Goal: Browse casually

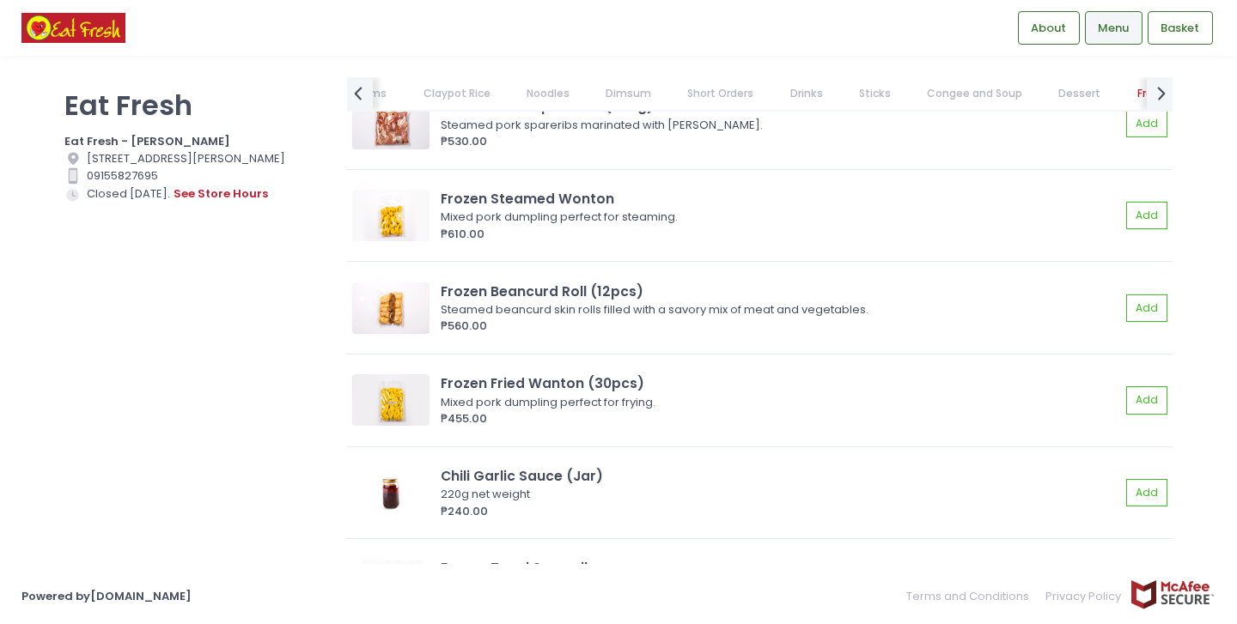
scroll to position [12265, 0]
click at [363, 91] on icon "prev Created with Sketch." at bounding box center [357, 93] width 25 height 25
click at [637, 94] on link "Dimsum" at bounding box center [662, 93] width 79 height 33
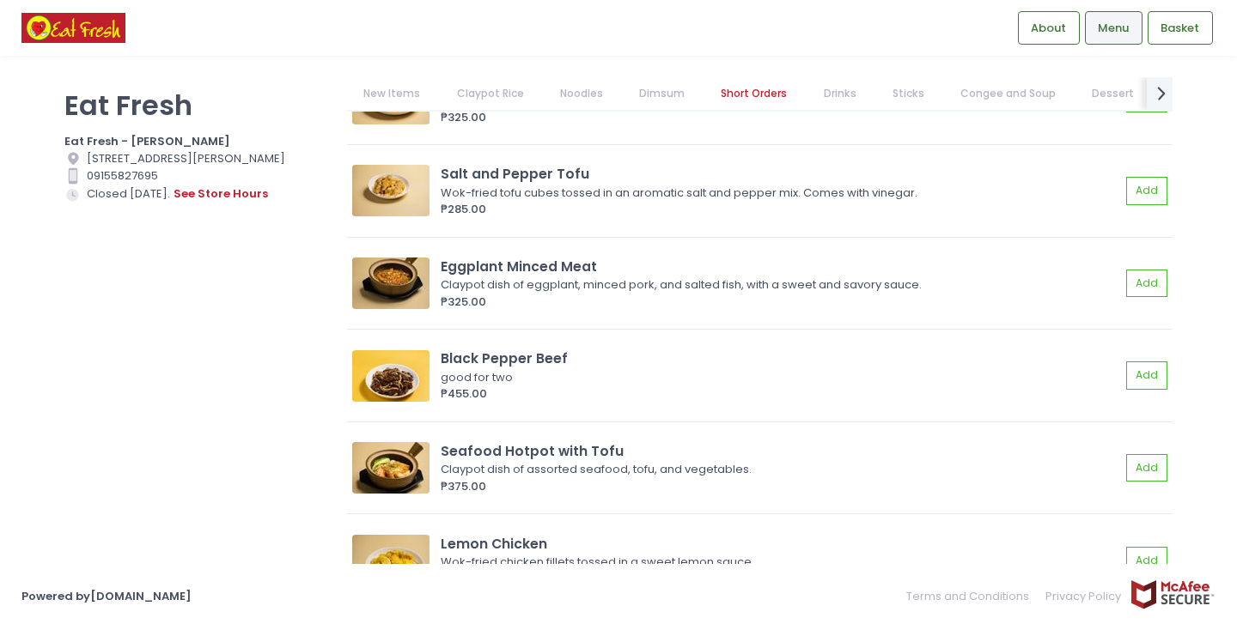
scroll to position [4864, 0]
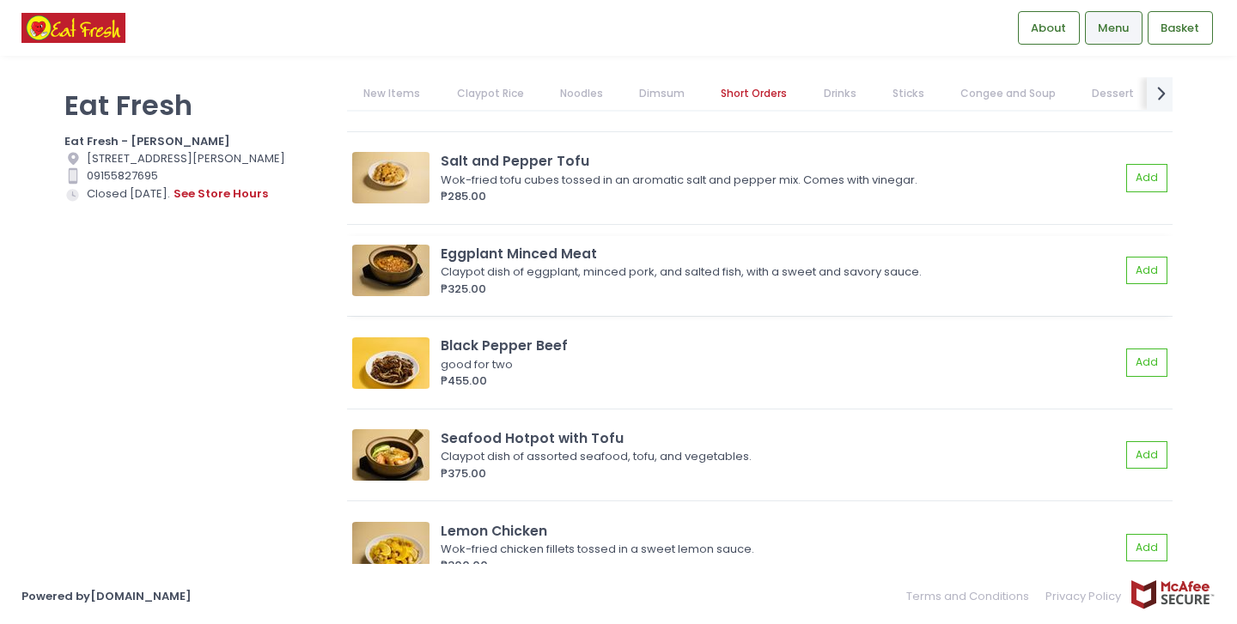
click at [402, 267] on img at bounding box center [390, 271] width 77 height 52
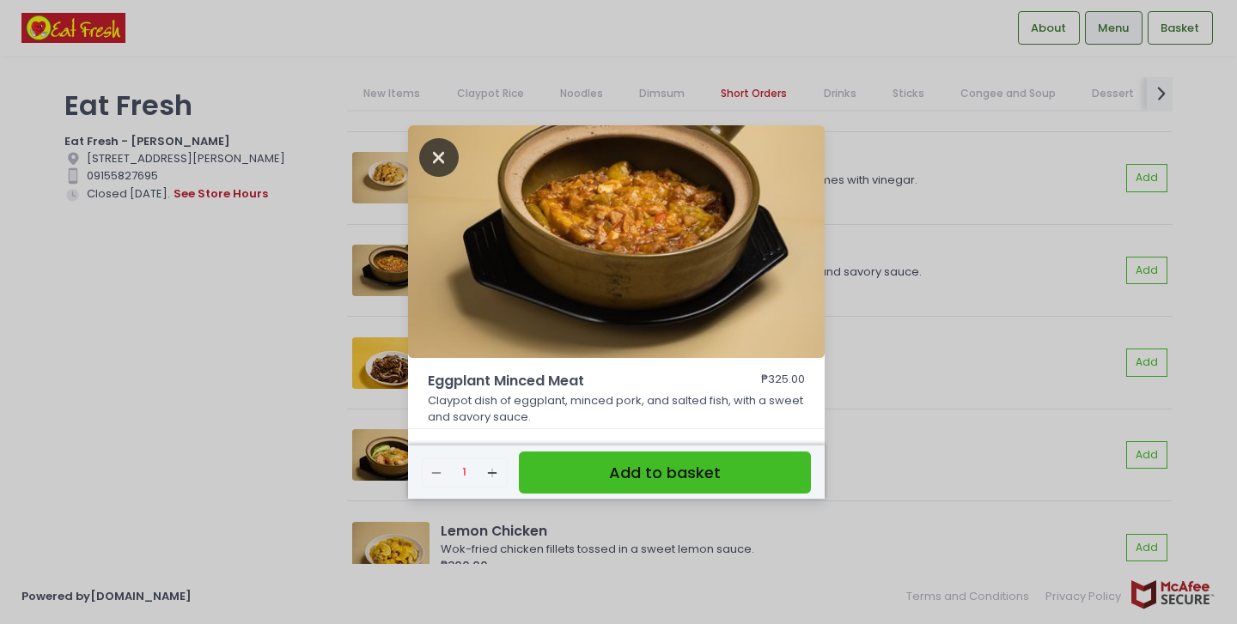
click at [442, 158] on icon "Close" at bounding box center [438, 157] width 39 height 39
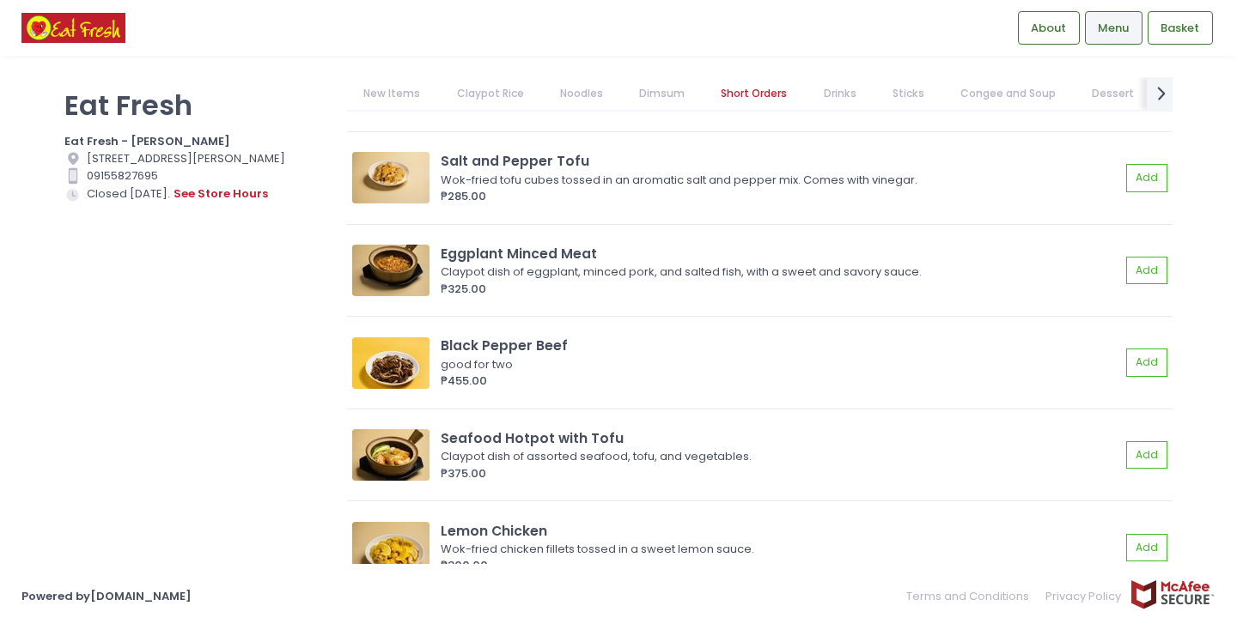
click at [403, 88] on link "New Items" at bounding box center [392, 93] width 90 height 33
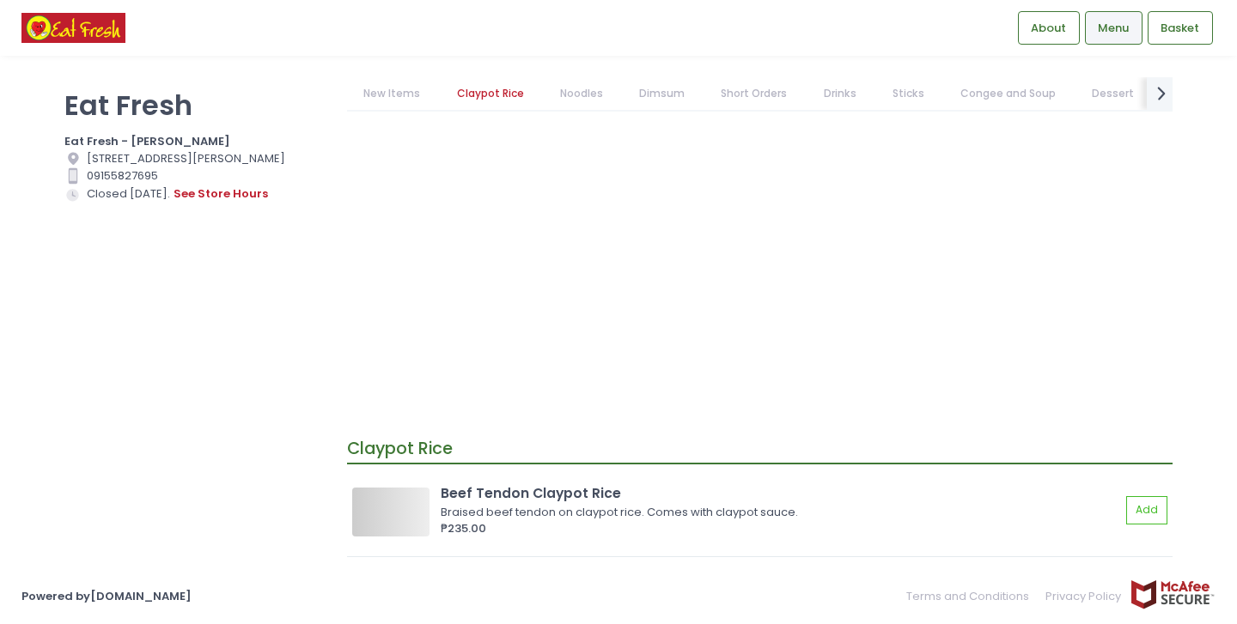
scroll to position [0, 0]
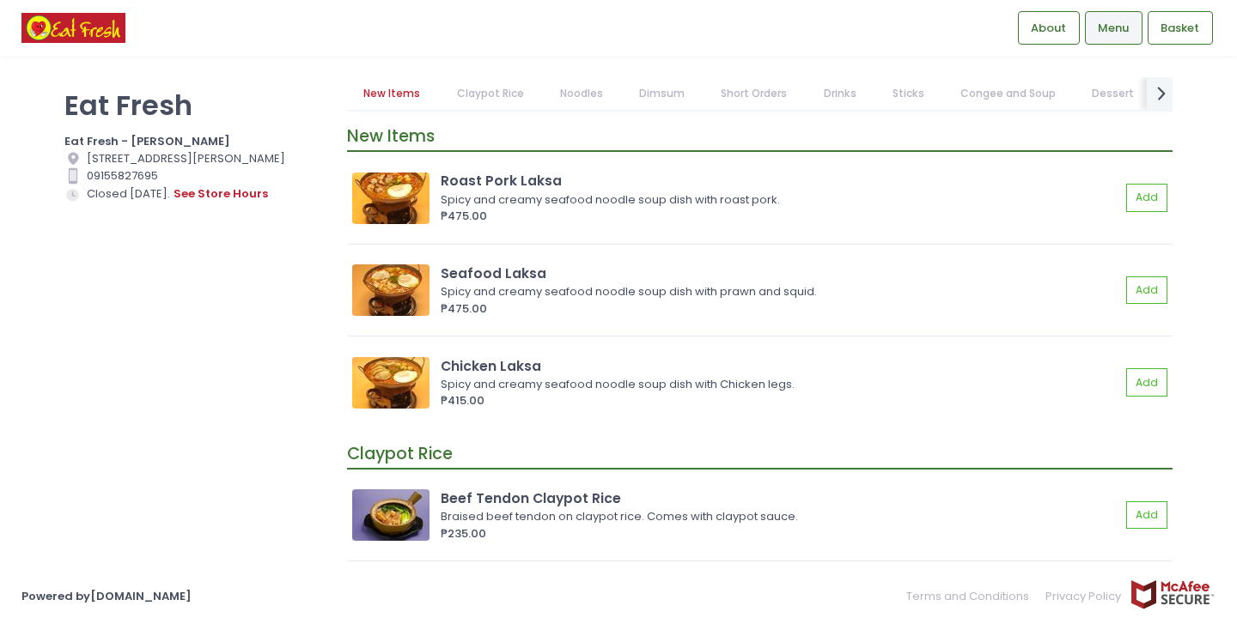
click at [492, 91] on link "Claypot Rice" at bounding box center [490, 93] width 100 height 33
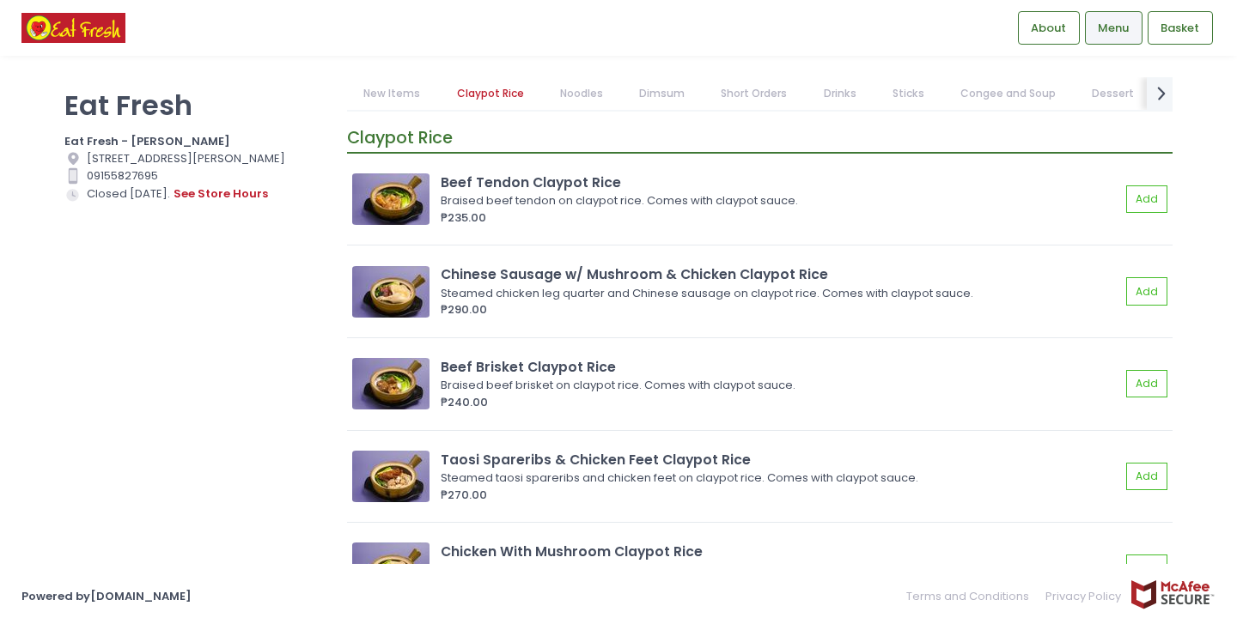
scroll to position [318, 0]
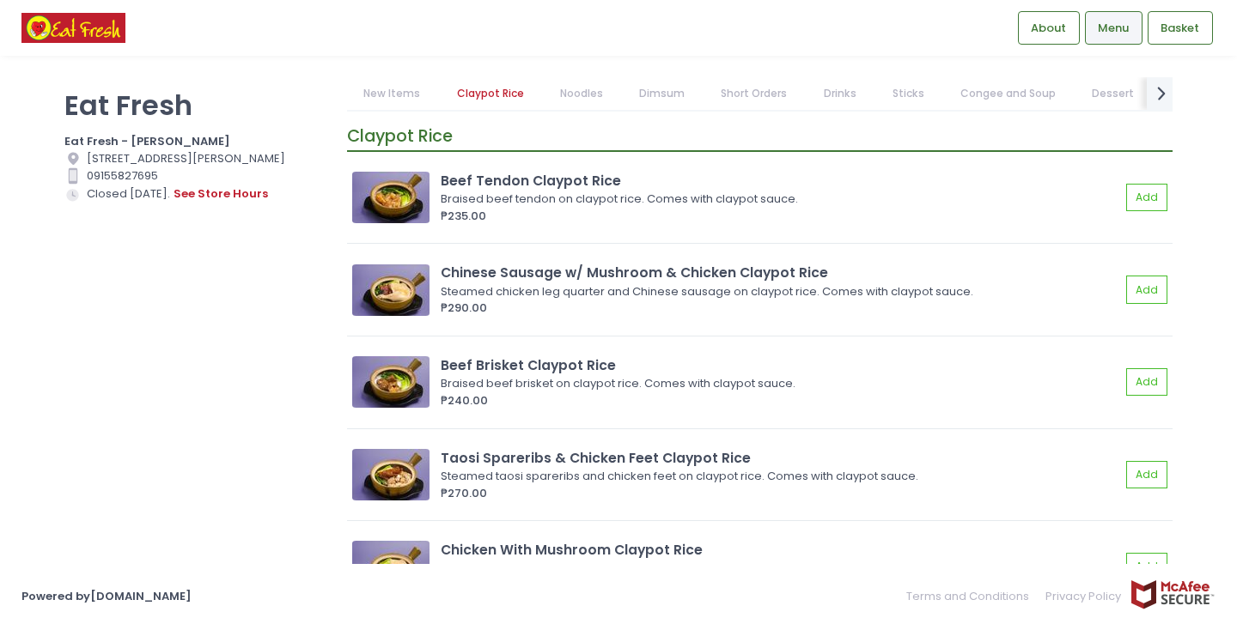
click at [568, 94] on link "Noodles" at bounding box center [581, 93] width 76 height 33
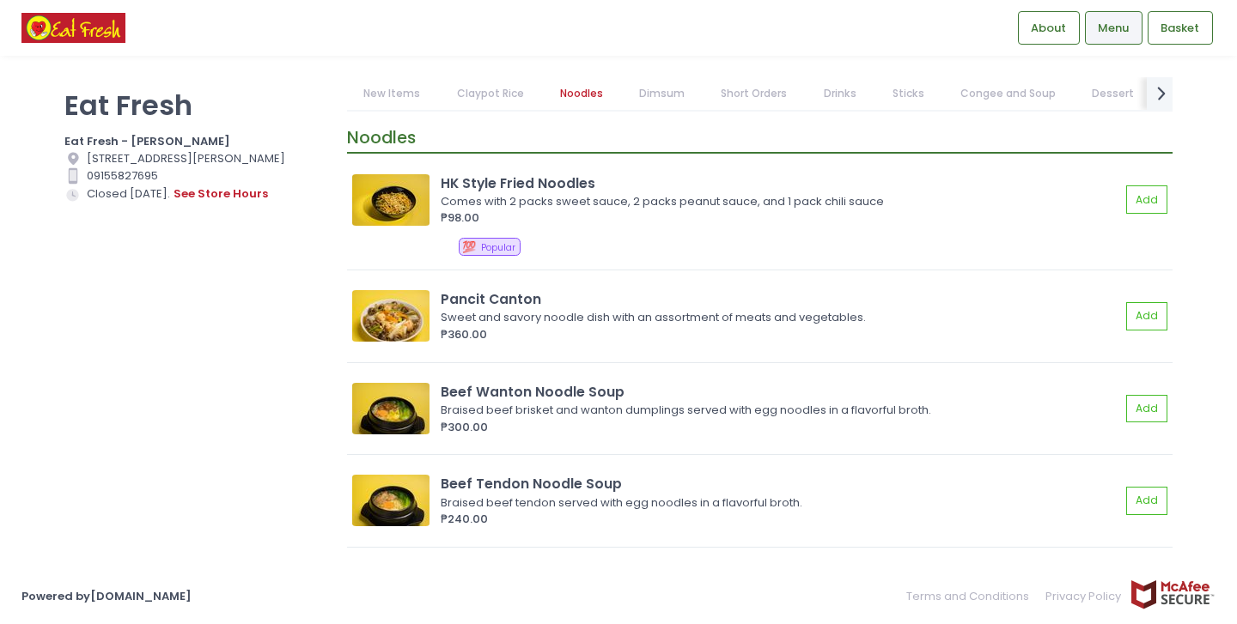
scroll to position [1374, 0]
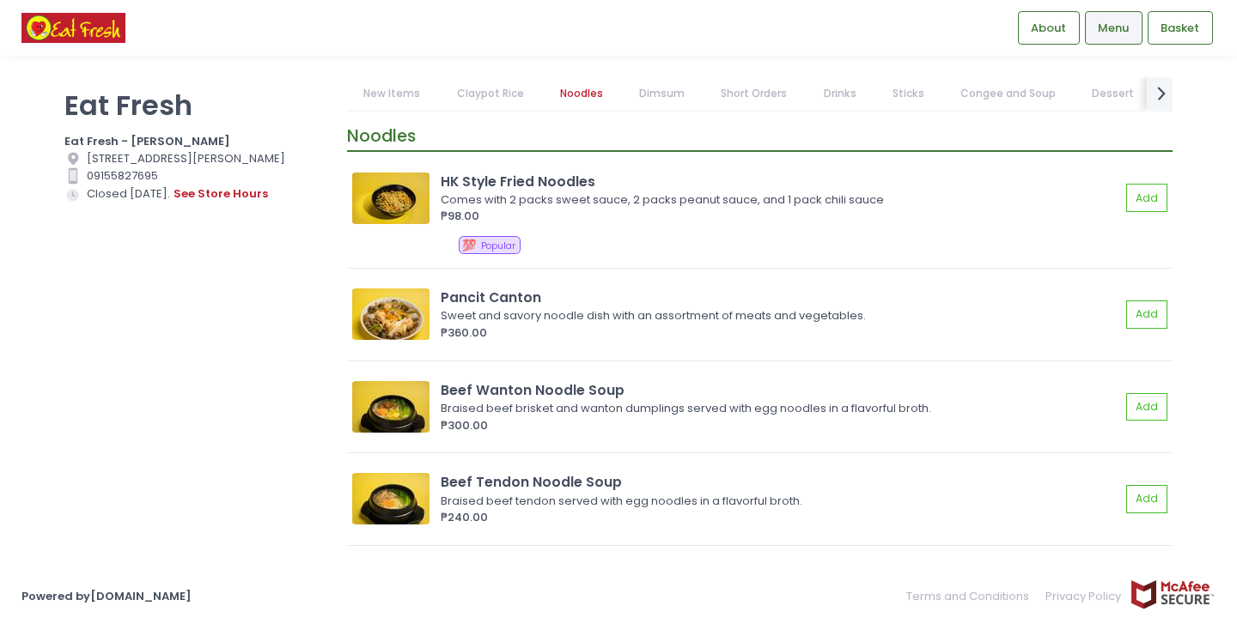
click at [656, 91] on link "Dimsum" at bounding box center [662, 93] width 79 height 33
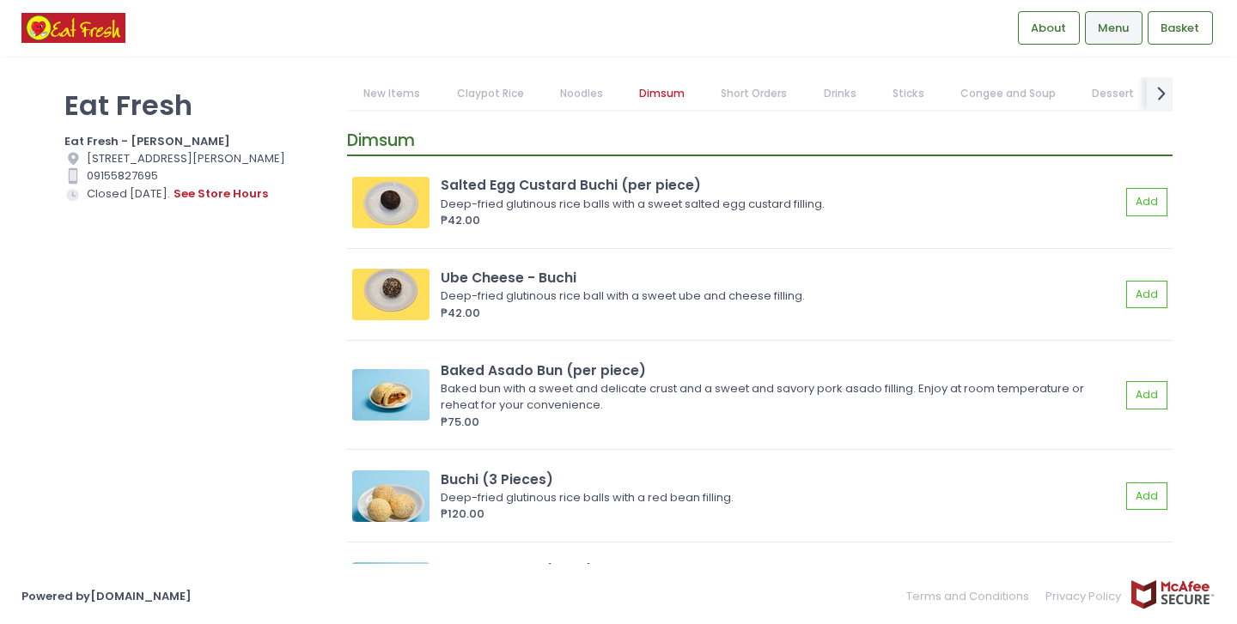
scroll to position [2294, 0]
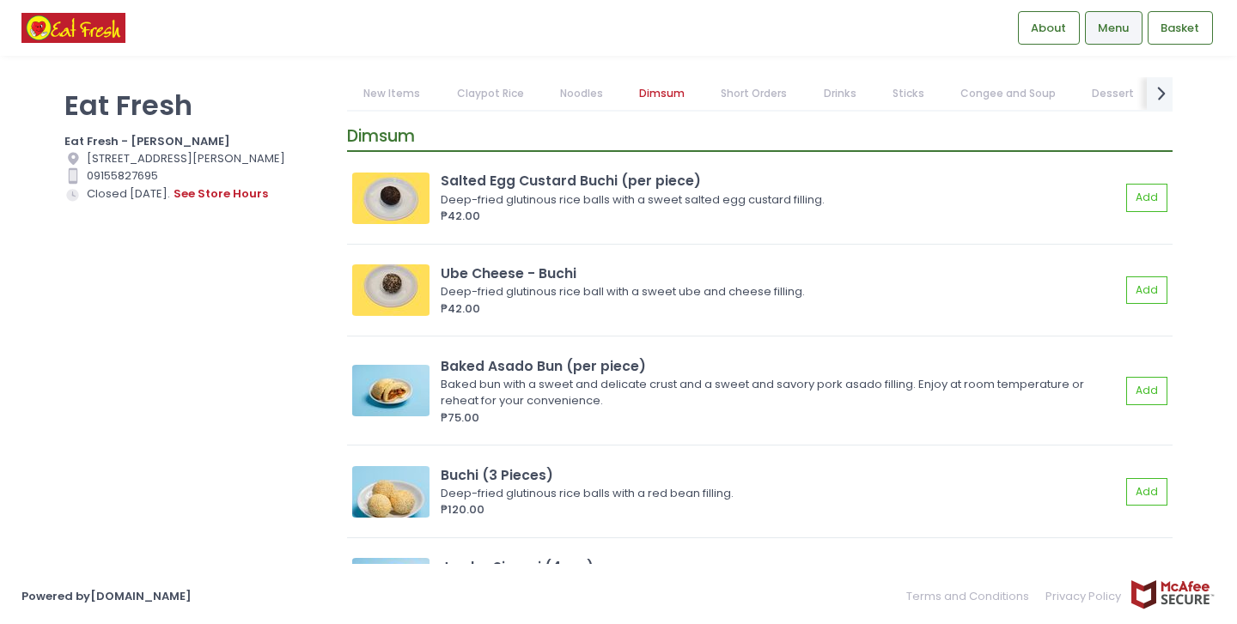
click at [755, 93] on link "Short Orders" at bounding box center [754, 93] width 100 height 33
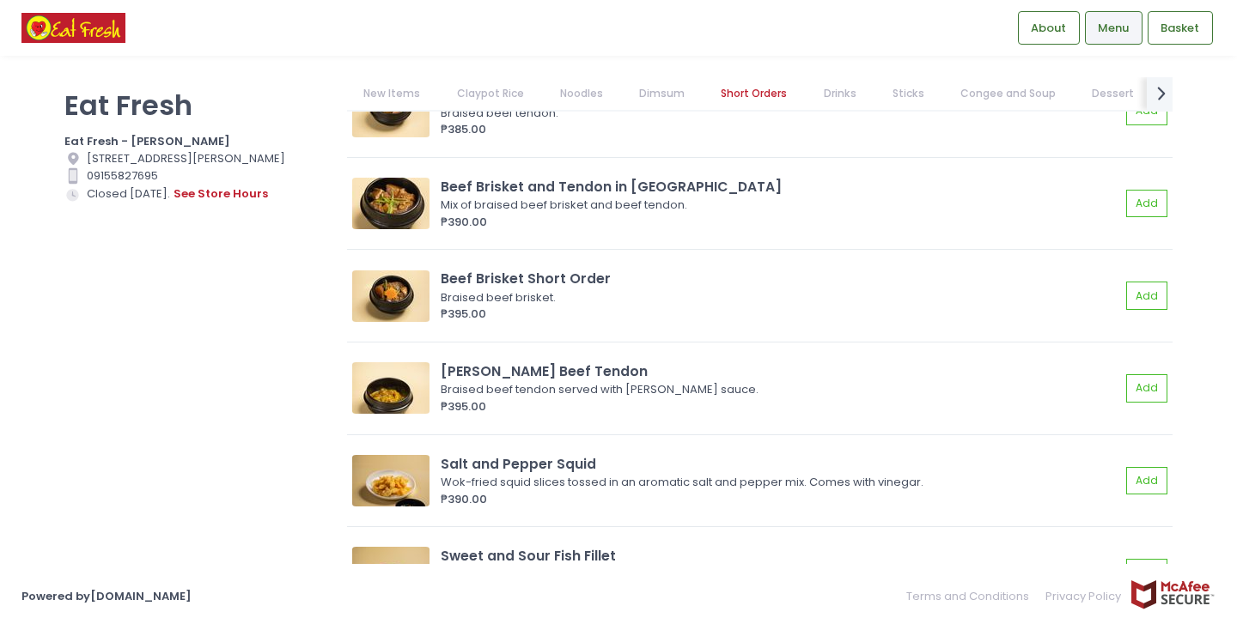
scroll to position [3826, 0]
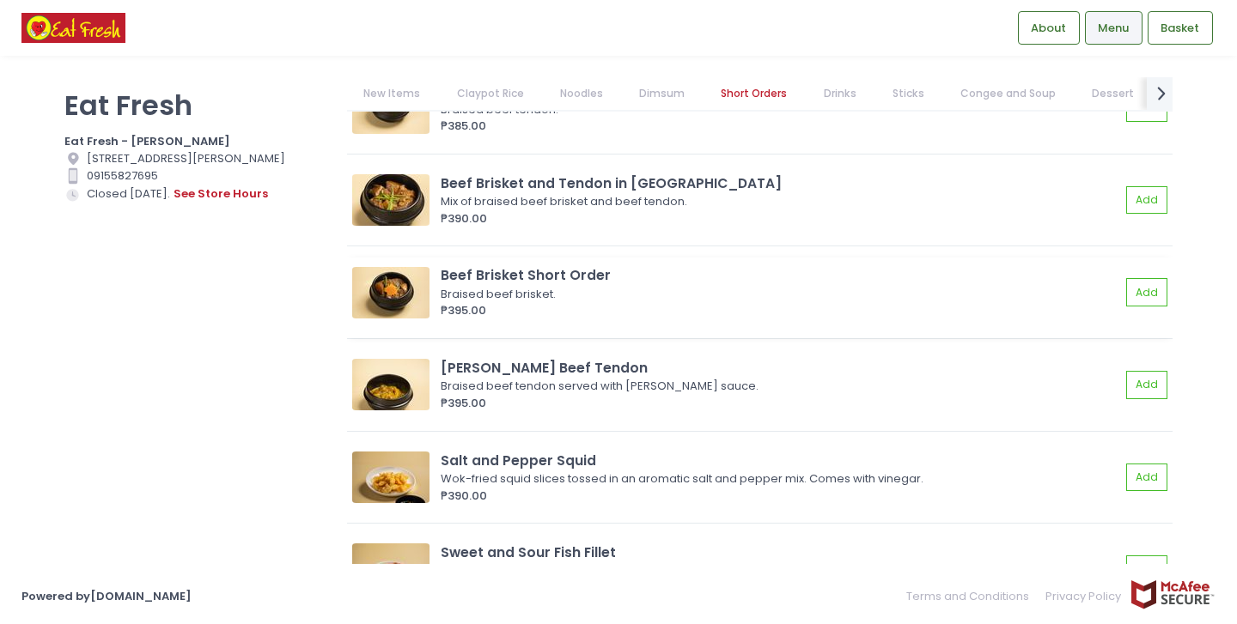
click at [400, 283] on img at bounding box center [390, 293] width 77 height 52
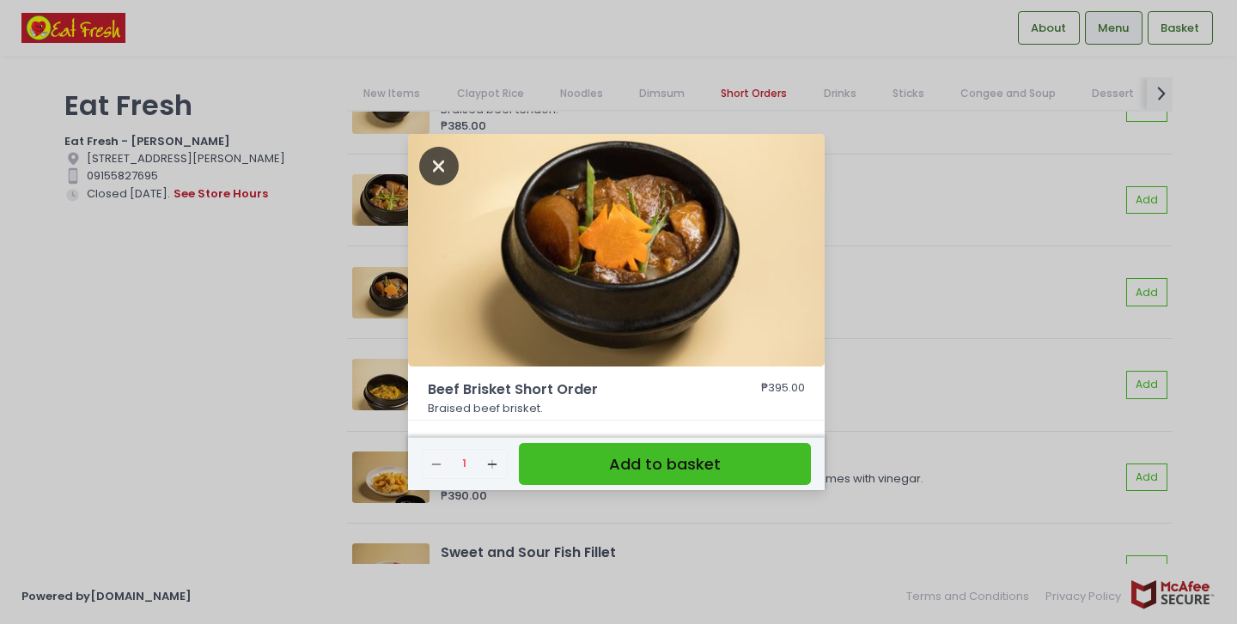
click at [445, 169] on icon "Close" at bounding box center [438, 166] width 39 height 39
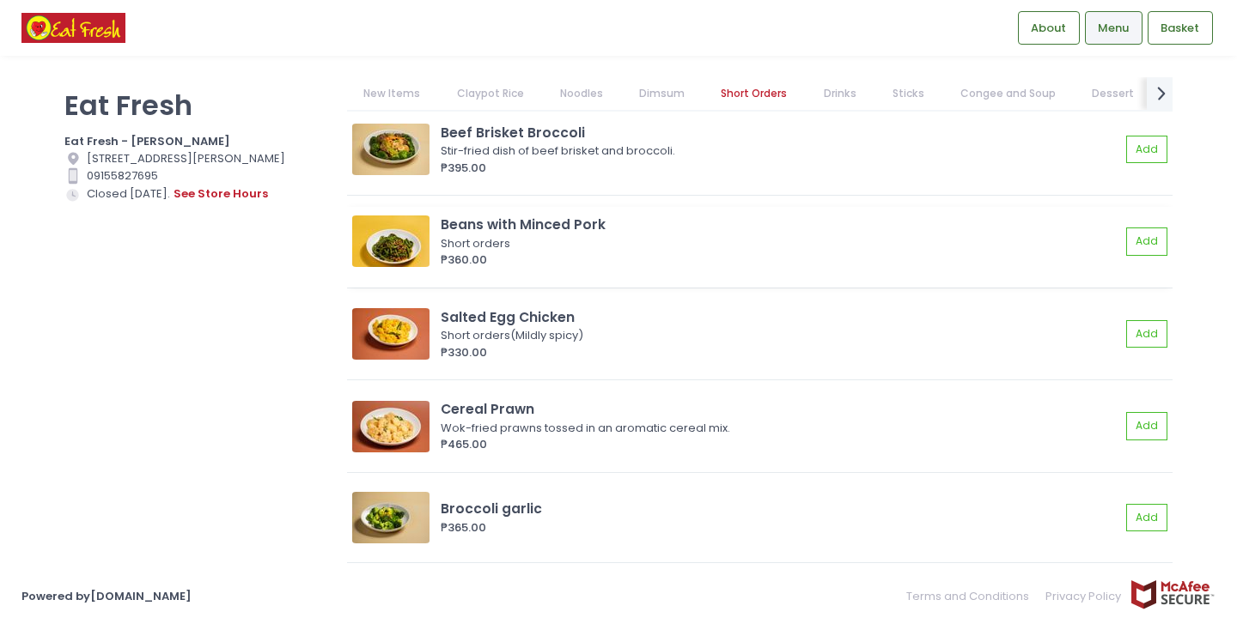
scroll to position [5910, 0]
click at [375, 221] on img at bounding box center [390, 241] width 77 height 52
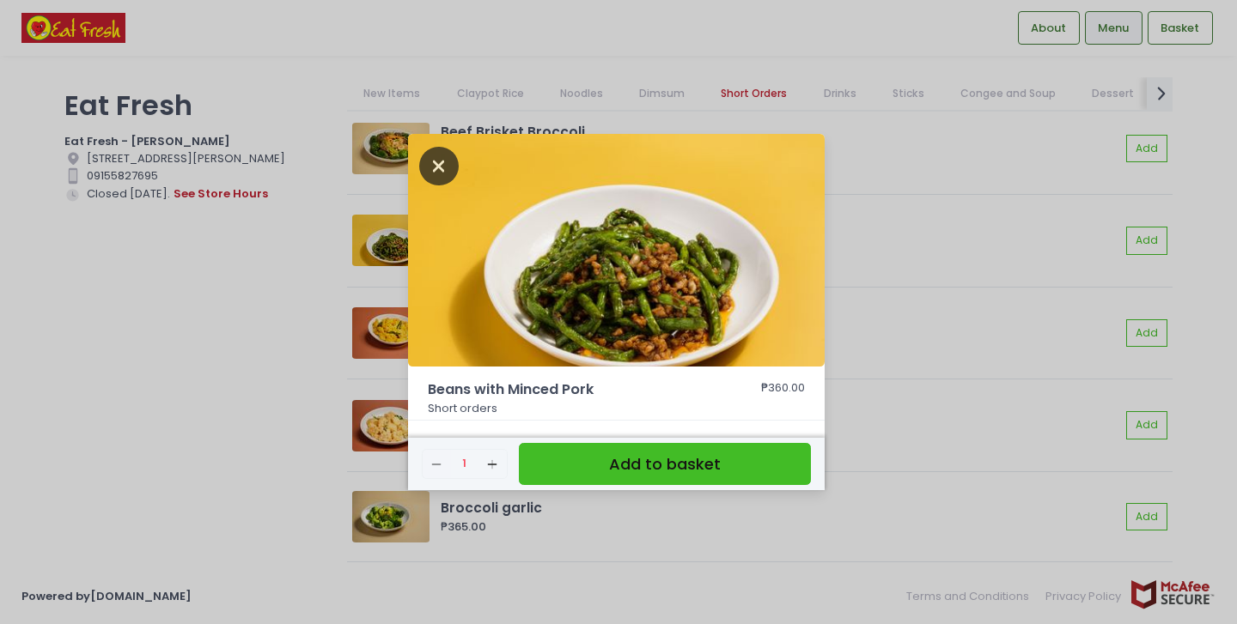
click at [436, 161] on icon "Close" at bounding box center [438, 166] width 39 height 39
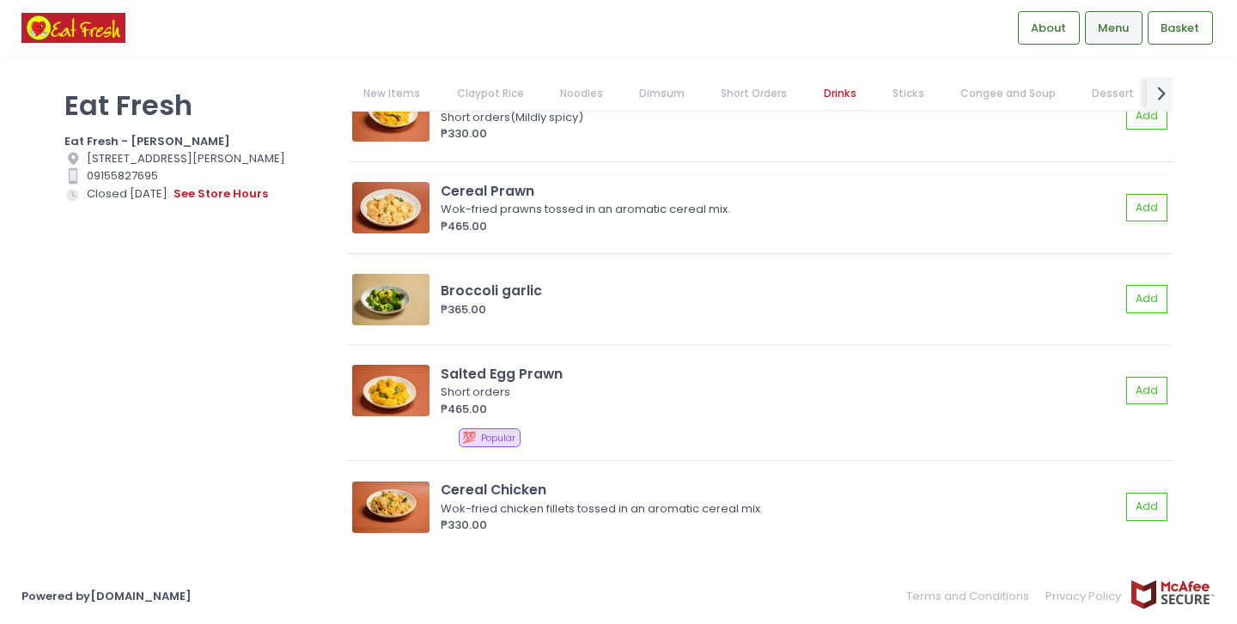
scroll to position [6128, 0]
click at [403, 211] on img at bounding box center [390, 207] width 77 height 52
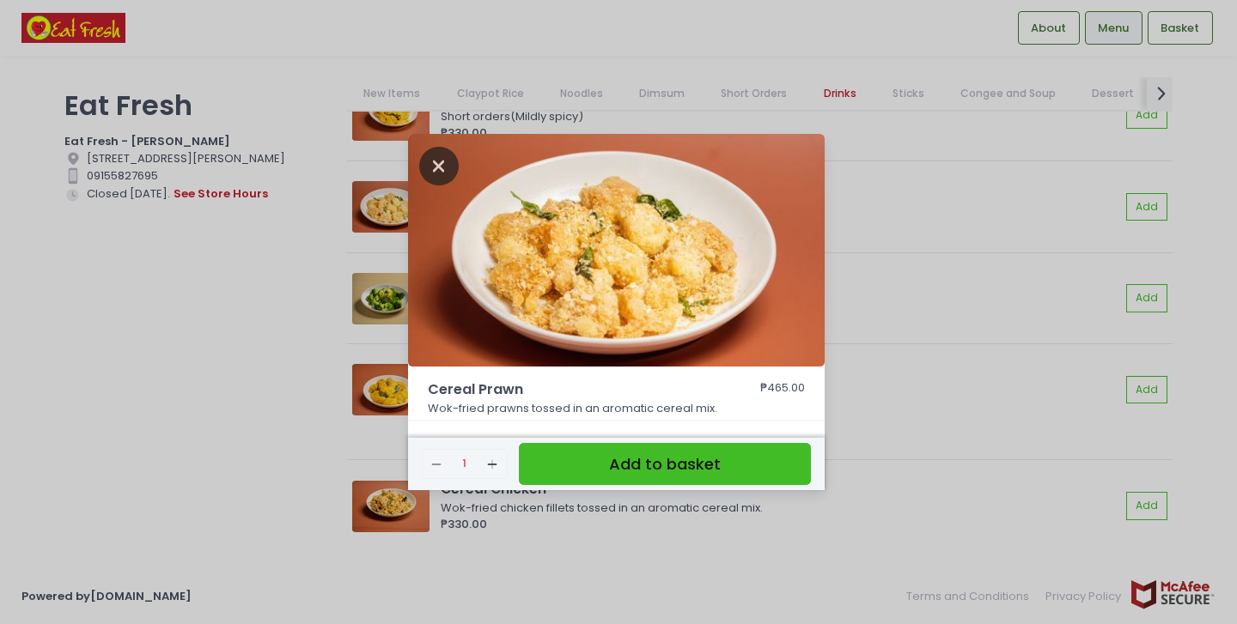
click at [438, 159] on icon "Close" at bounding box center [438, 166] width 39 height 39
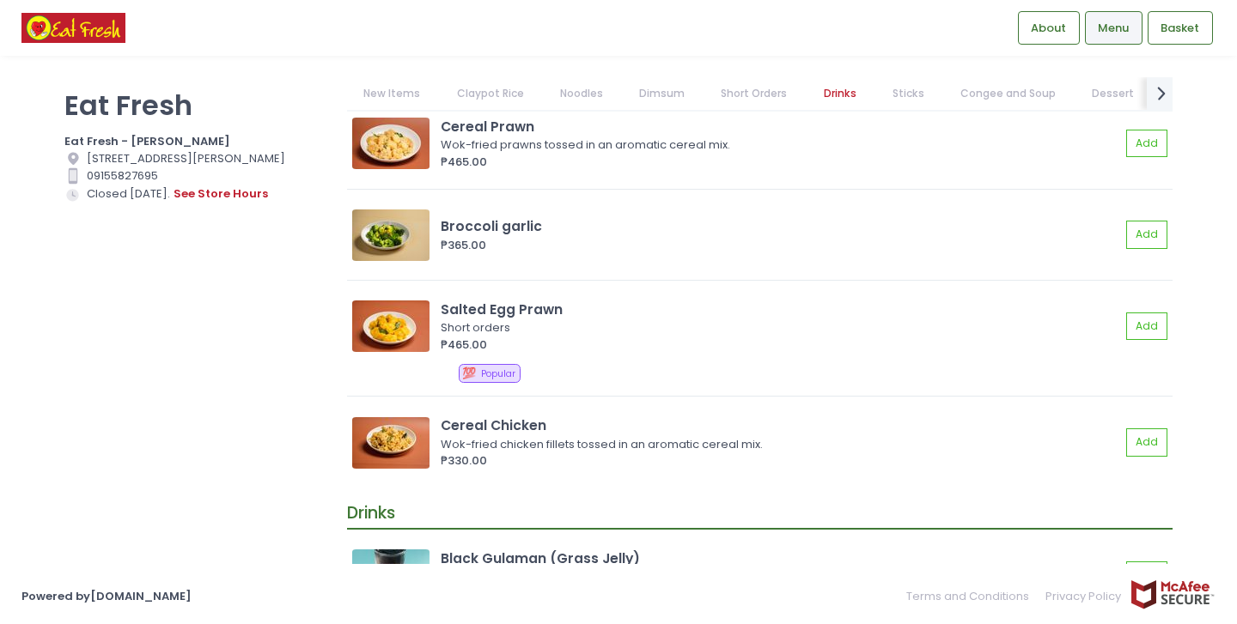
scroll to position [6195, 0]
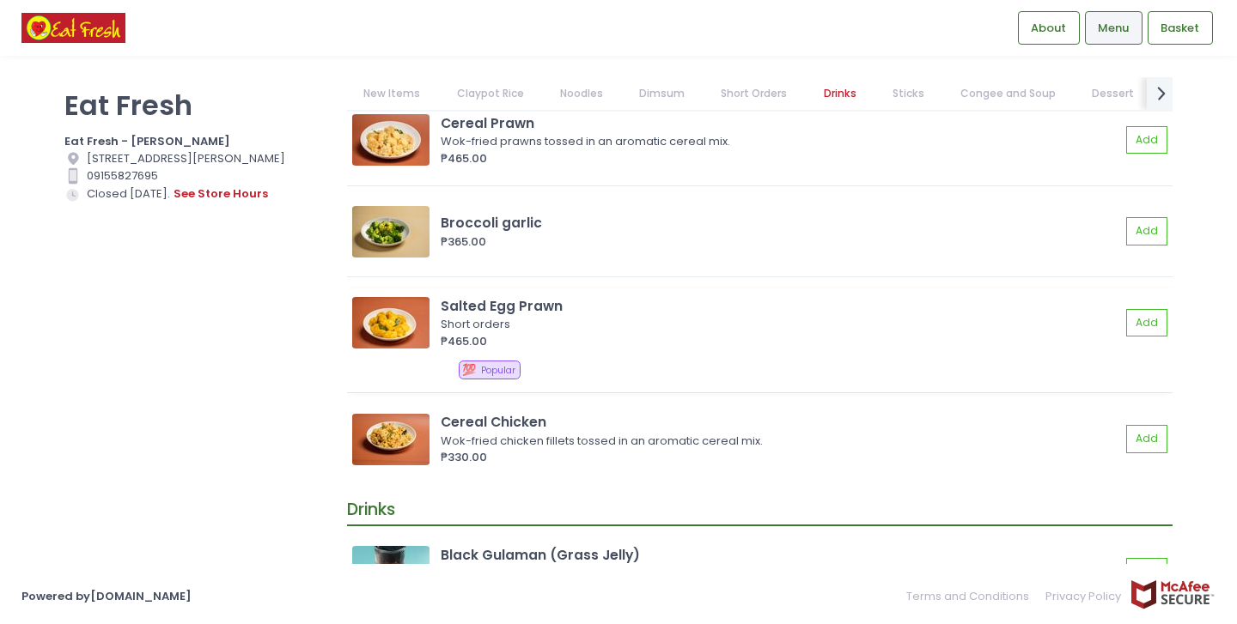
click at [401, 326] on img at bounding box center [390, 323] width 77 height 52
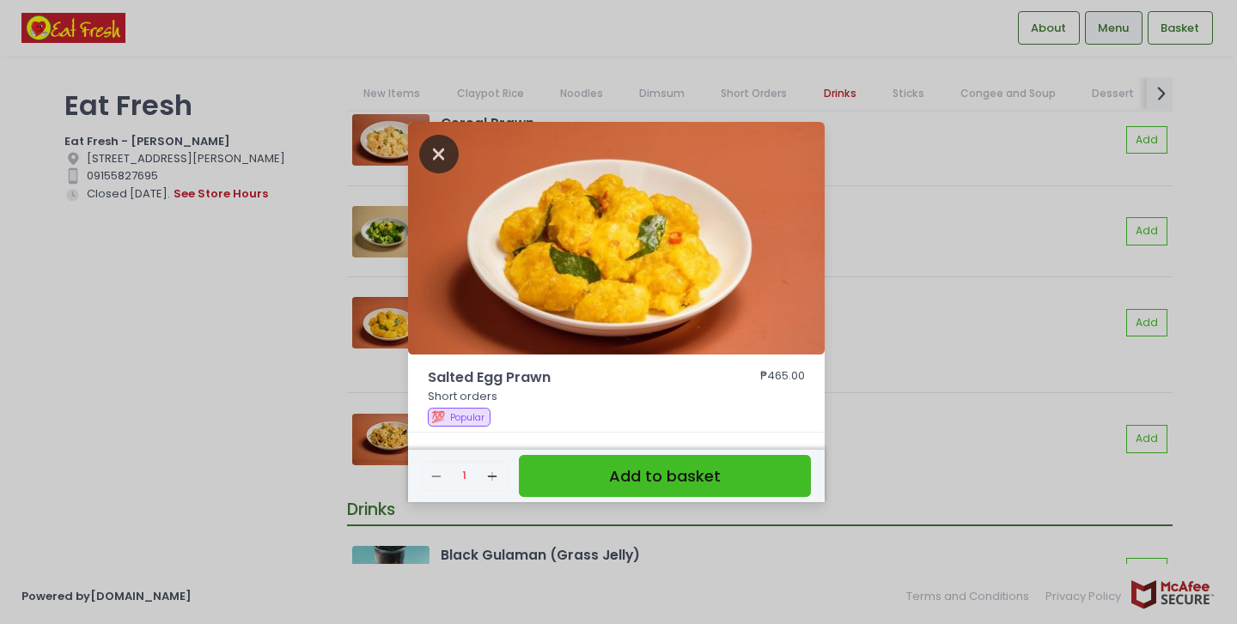
click at [434, 155] on icon "Close" at bounding box center [438, 154] width 39 height 39
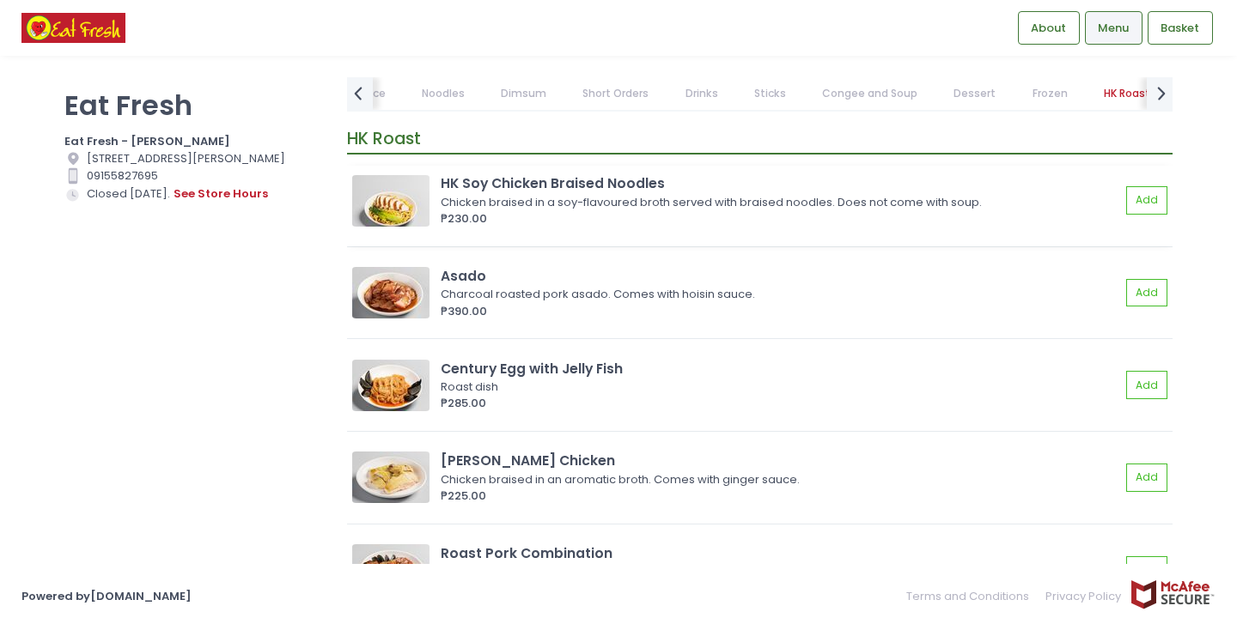
scroll to position [12787, 0]
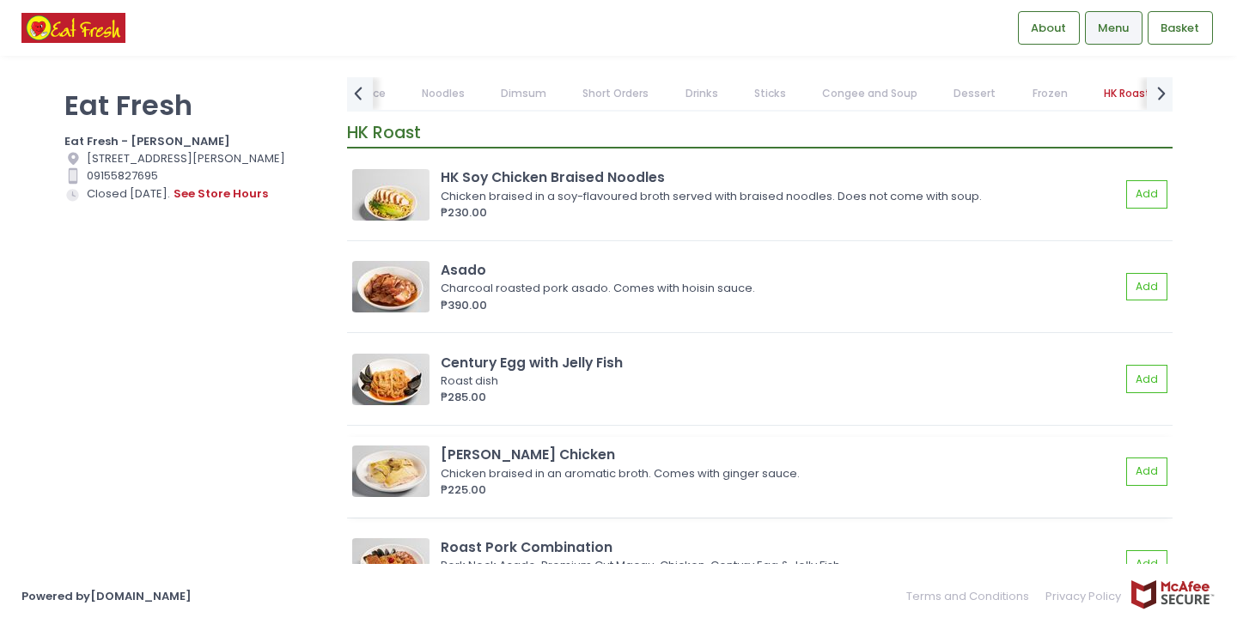
click at [388, 473] on img at bounding box center [390, 472] width 77 height 52
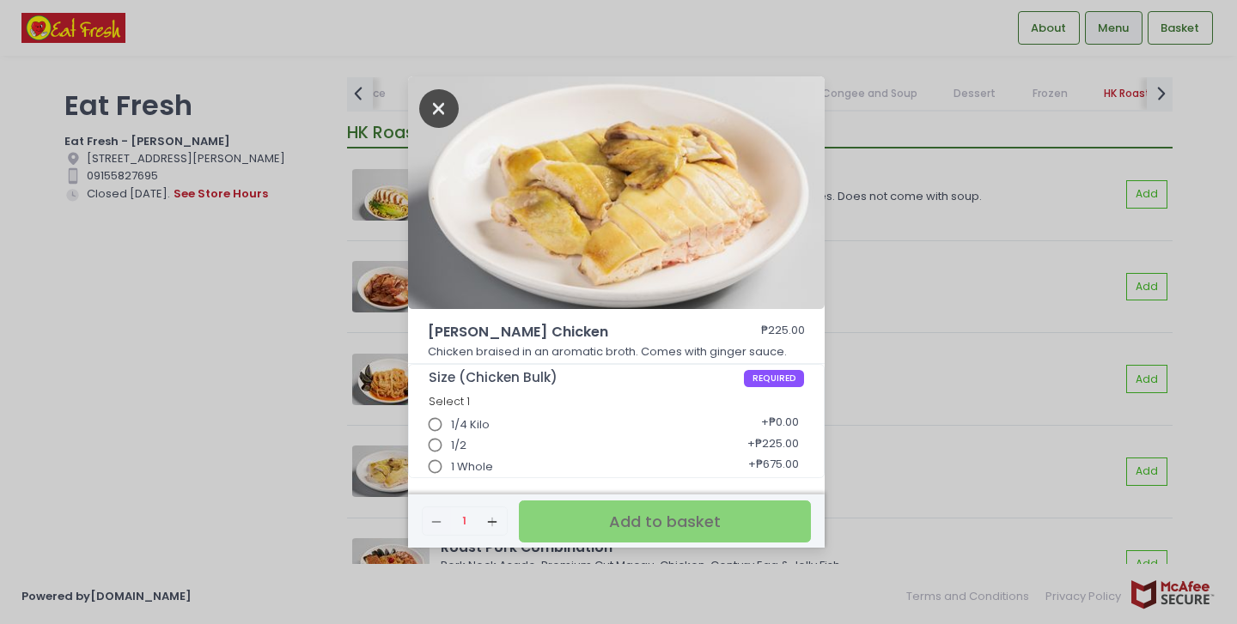
click at [439, 105] on icon "Close" at bounding box center [438, 108] width 39 height 39
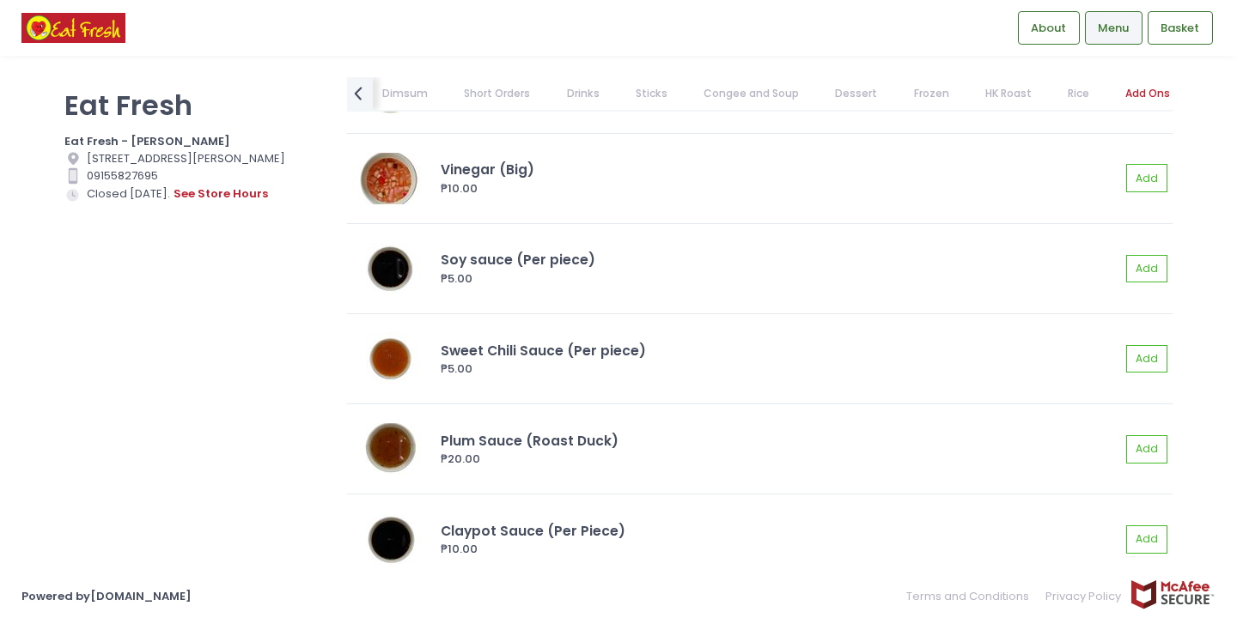
scroll to position [15309, 0]
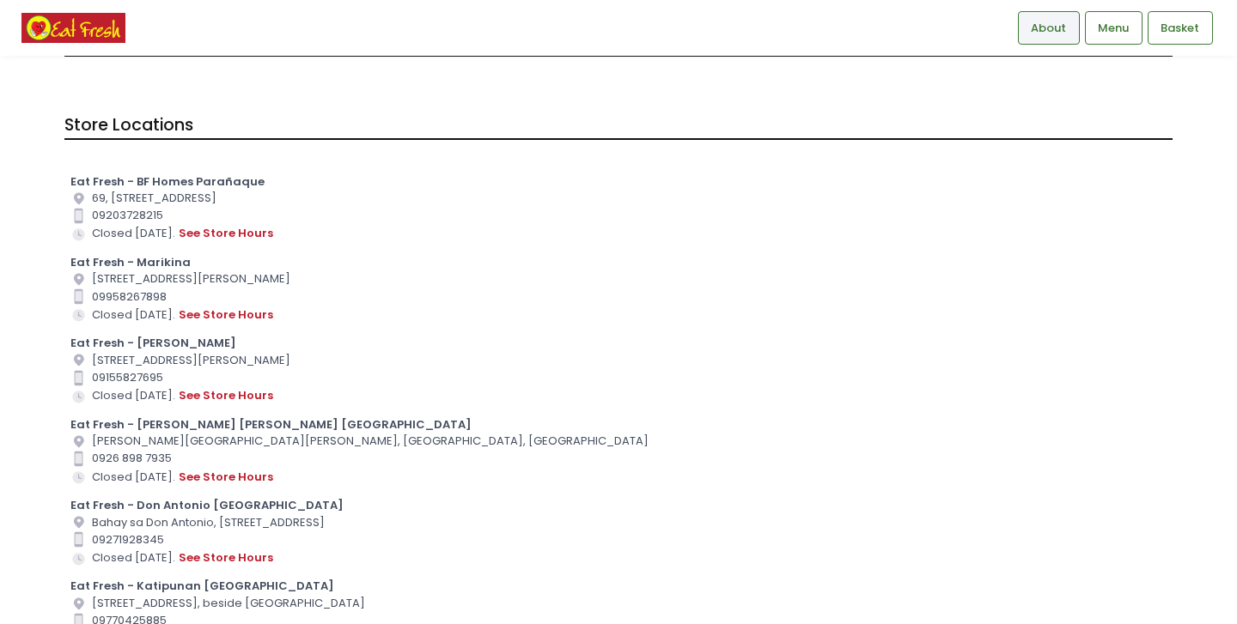
scroll to position [105, 0]
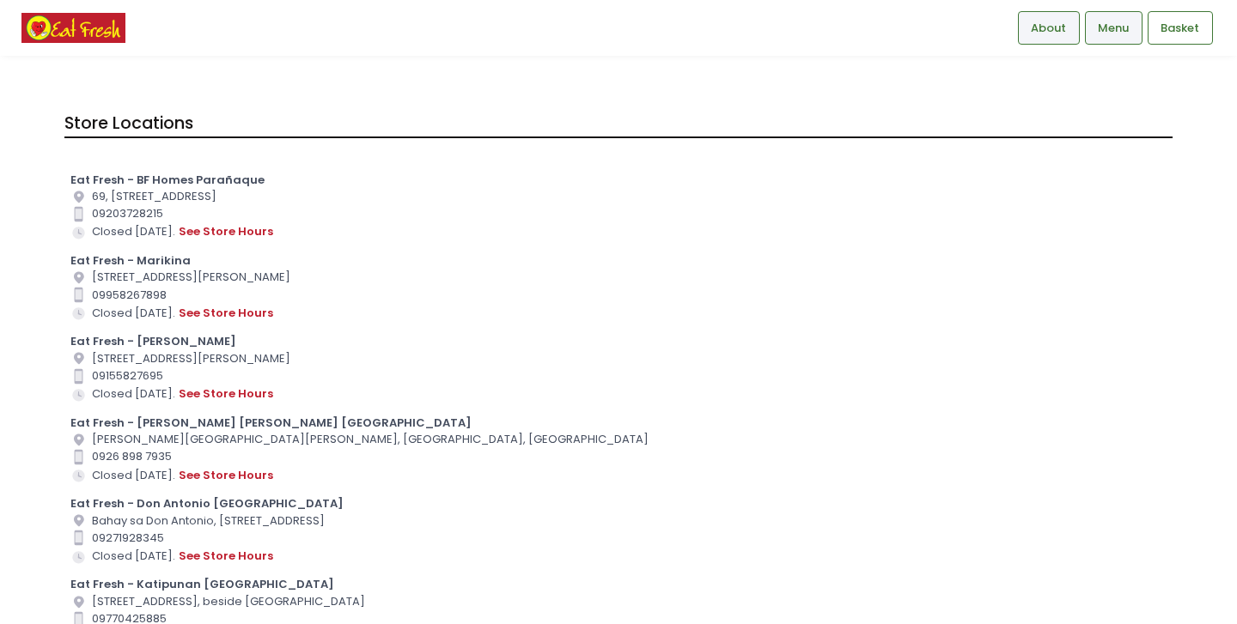
click at [1120, 28] on span "Menu" at bounding box center [1112, 28] width 31 height 17
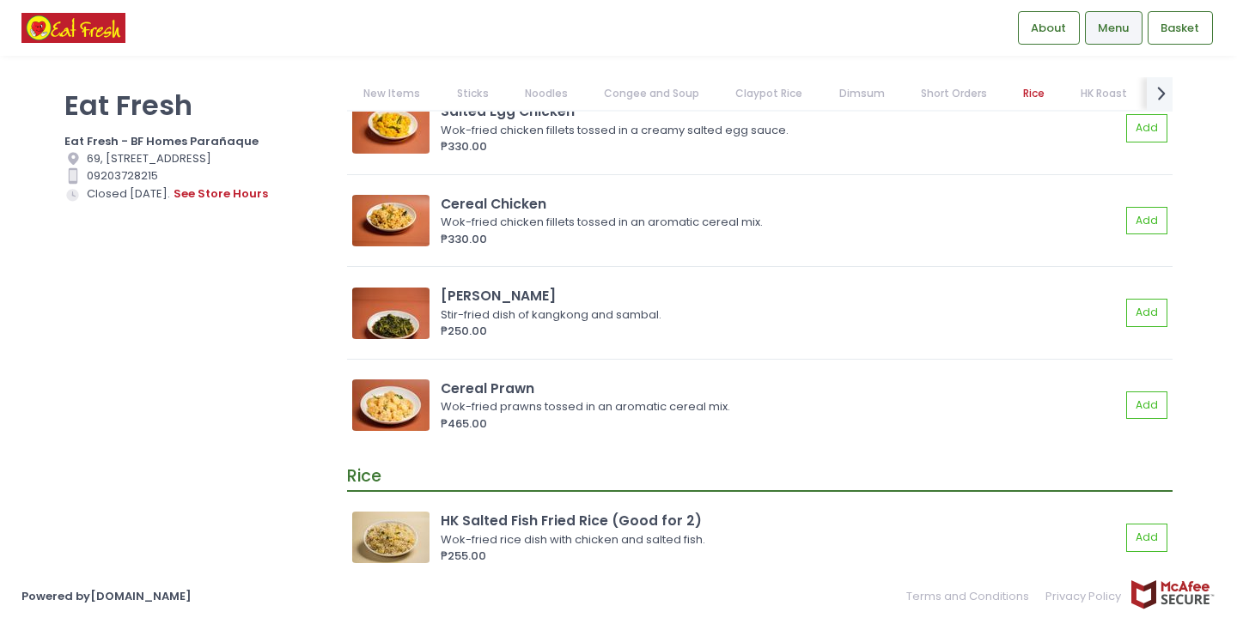
scroll to position [8381, 0]
